Goal: Information Seeking & Learning: Learn about a topic

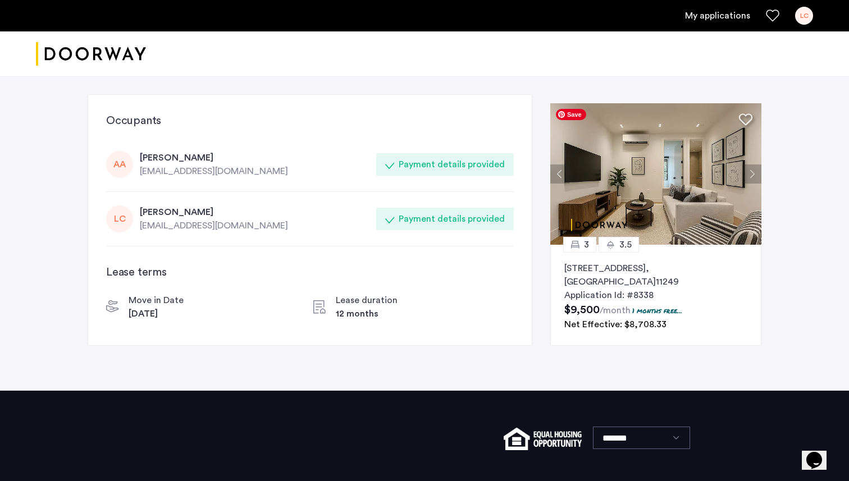
click at [629, 178] on img at bounding box center [656, 174] width 211 height 142
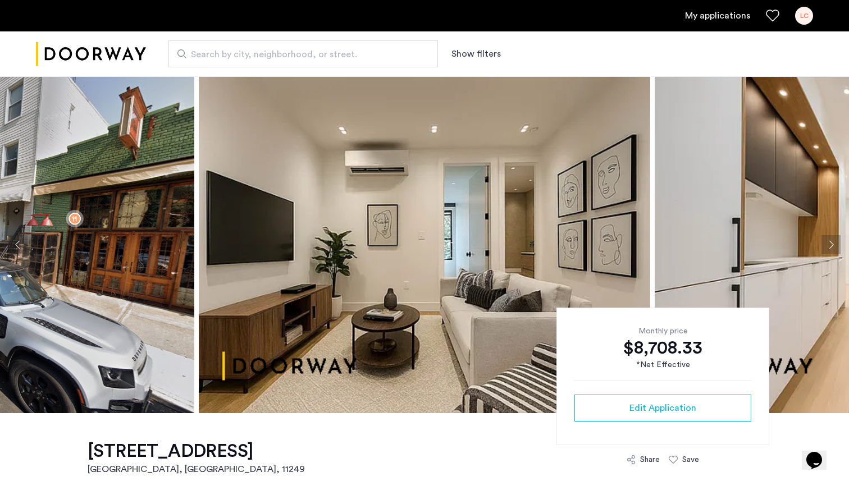
click at [830, 246] on button "Next apartment" at bounding box center [831, 244] width 19 height 19
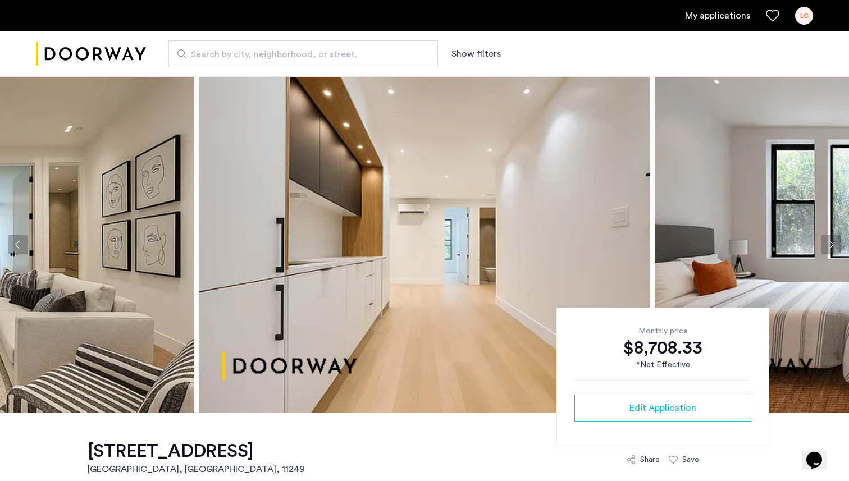
click at [830, 246] on button "Next apartment" at bounding box center [831, 244] width 19 height 19
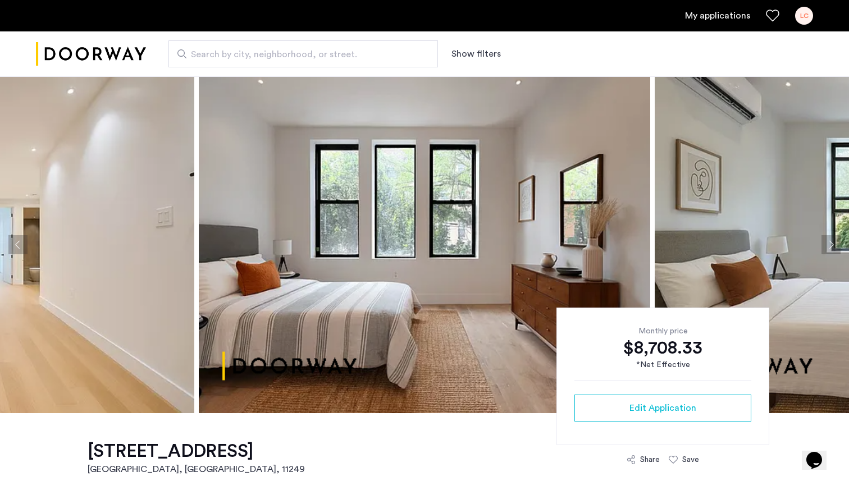
click at [830, 246] on button "Next apartment" at bounding box center [831, 244] width 19 height 19
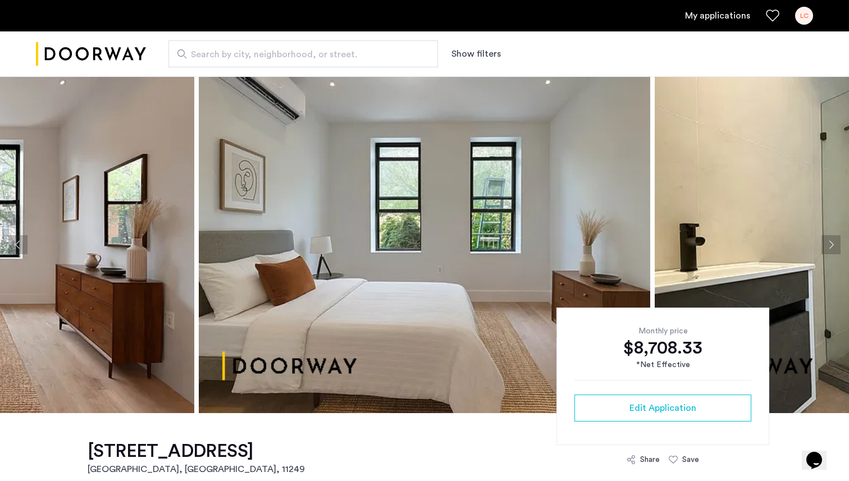
click at [830, 246] on button "Next apartment" at bounding box center [831, 244] width 19 height 19
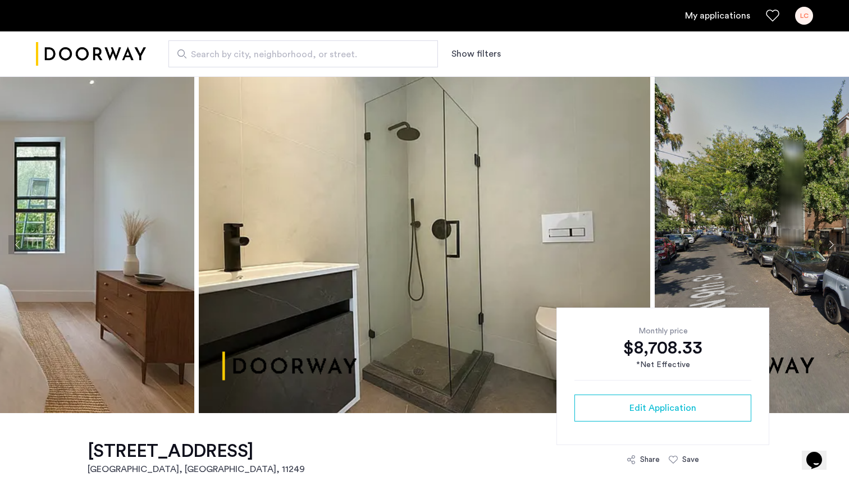
click at [830, 246] on button "Next apartment" at bounding box center [831, 244] width 19 height 19
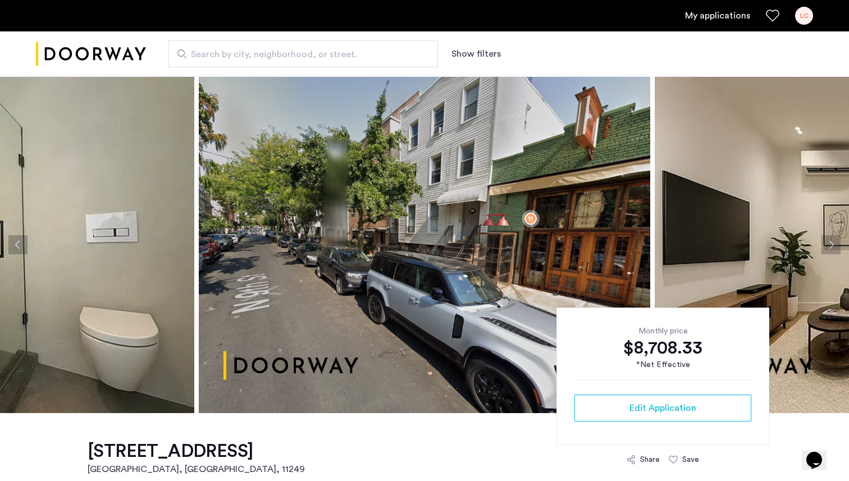
click at [830, 246] on button "Next apartment" at bounding box center [831, 244] width 19 height 19
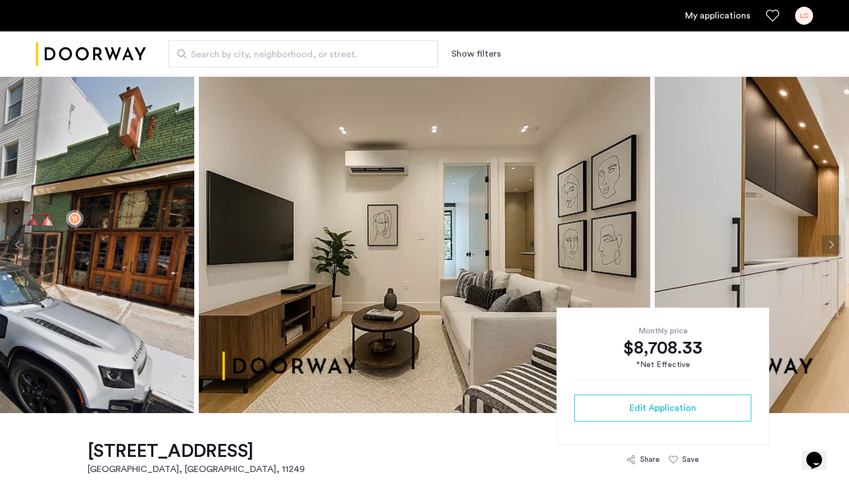
click at [21, 241] on button "Previous apartment" at bounding box center [17, 244] width 19 height 19
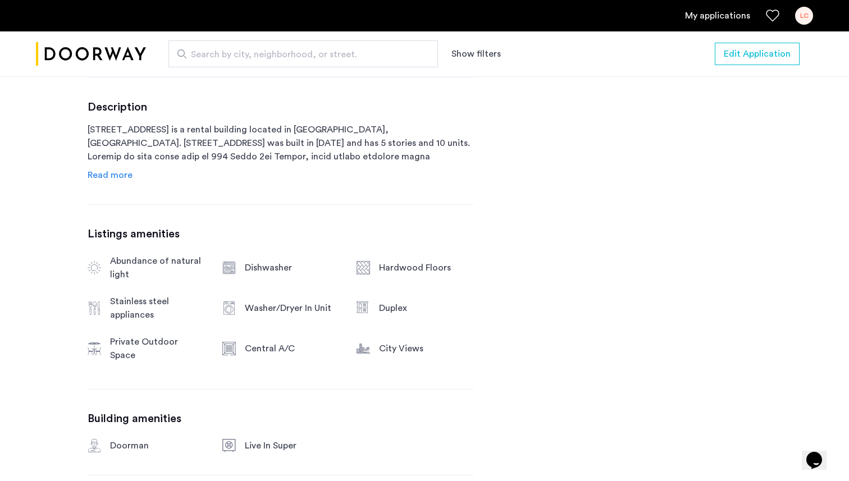
scroll to position [595, 0]
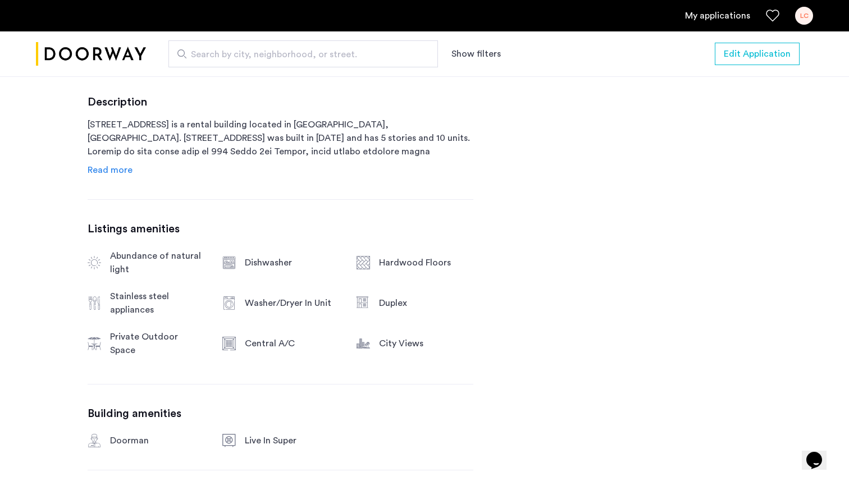
click at [116, 175] on span "Read more" at bounding box center [110, 170] width 45 height 9
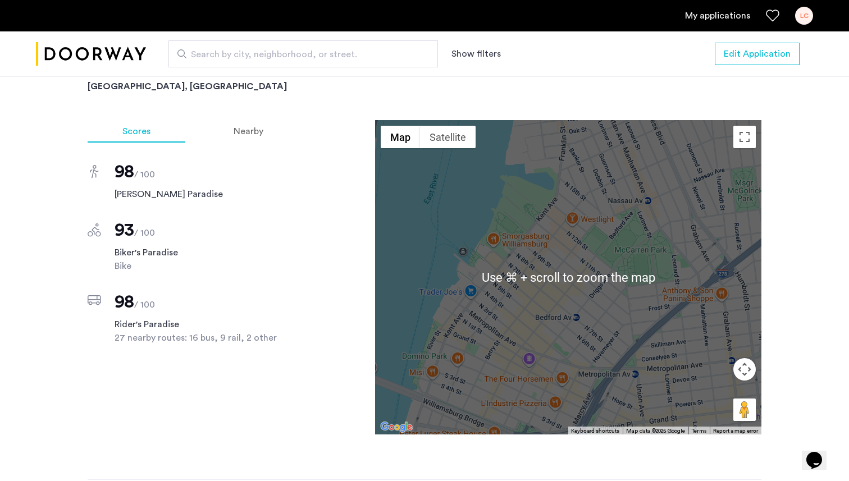
scroll to position [1487, 0]
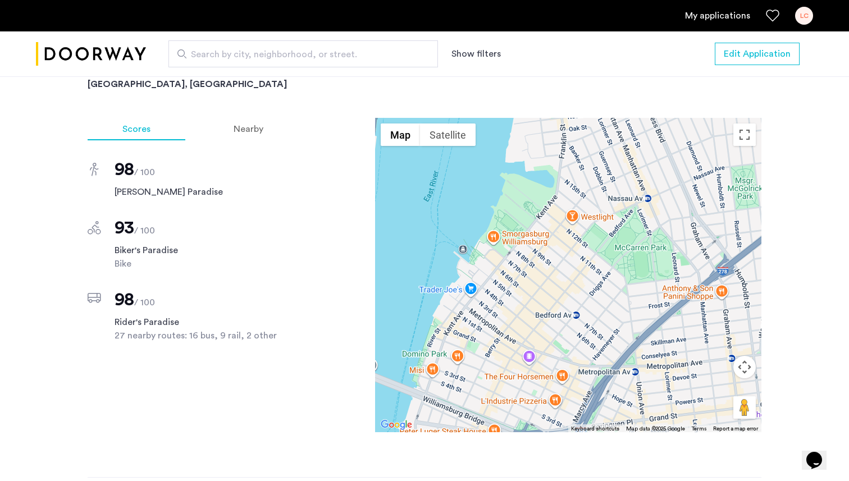
click at [128, 387] on div "Scores Nearby 98 / 100 [PERSON_NAME] Paradise 93 / 100 Biker's Paradise Bike 98…" at bounding box center [193, 275] width 211 height 315
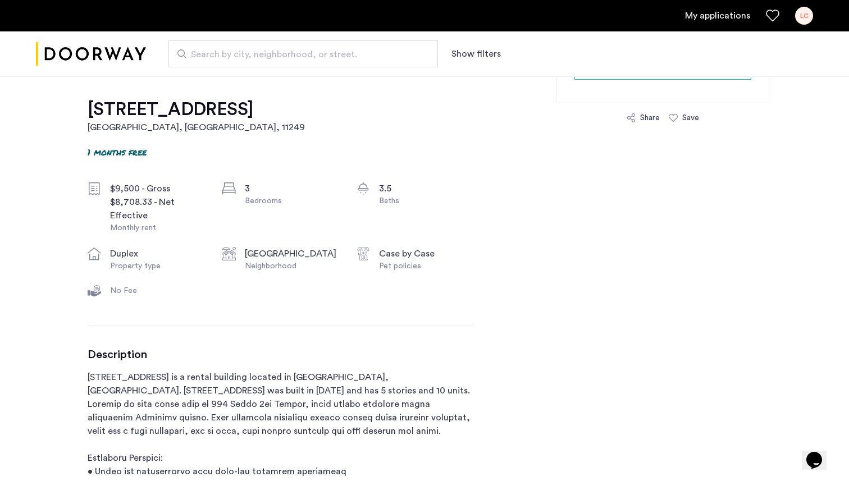
scroll to position [0, 0]
